Goal: Task Accomplishment & Management: Complete application form

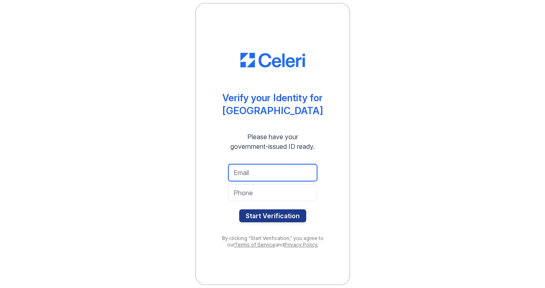
click at [274, 174] on input "email" at bounding box center [272, 172] width 89 height 17
type input "[EMAIL_ADDRESS][DOMAIN_NAME]"
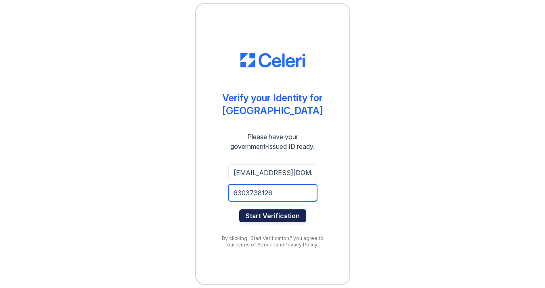
type input "6303738126"
click at [284, 214] on button "Start Verification" at bounding box center [272, 215] width 67 height 13
